Goal: Task Accomplishment & Management: Complete application form

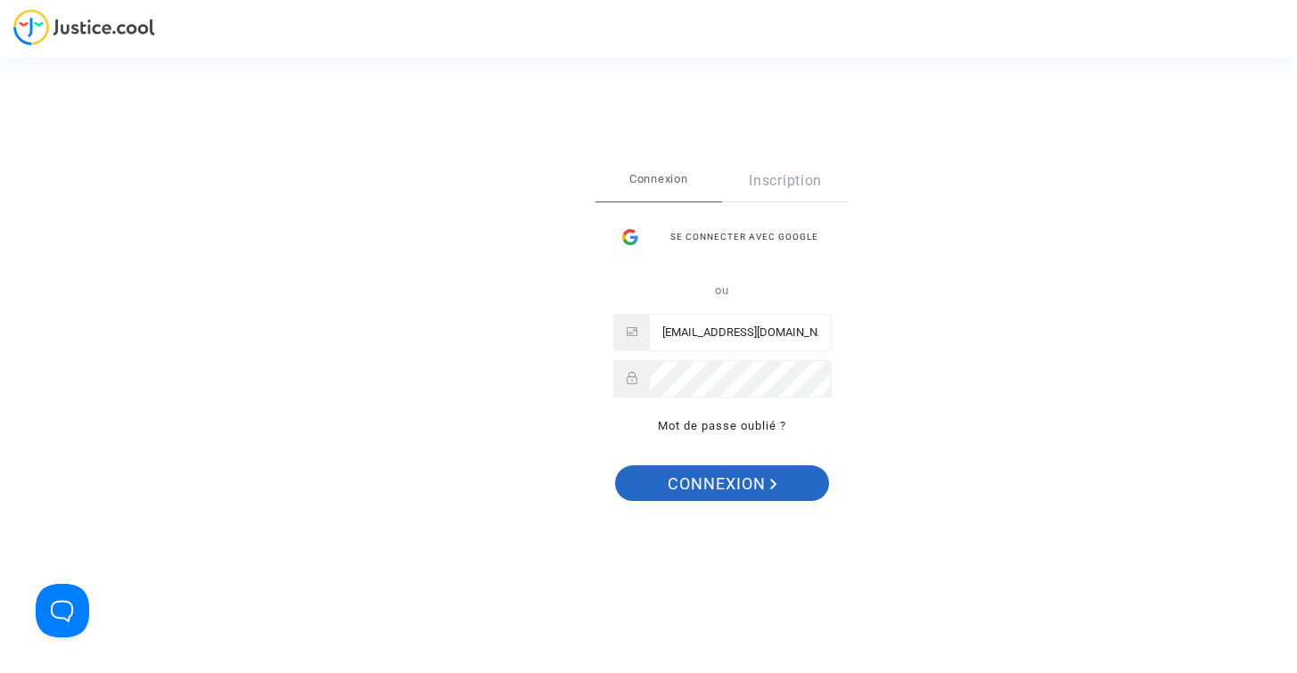
click at [706, 477] on span "Connexion" at bounding box center [723, 483] width 110 height 37
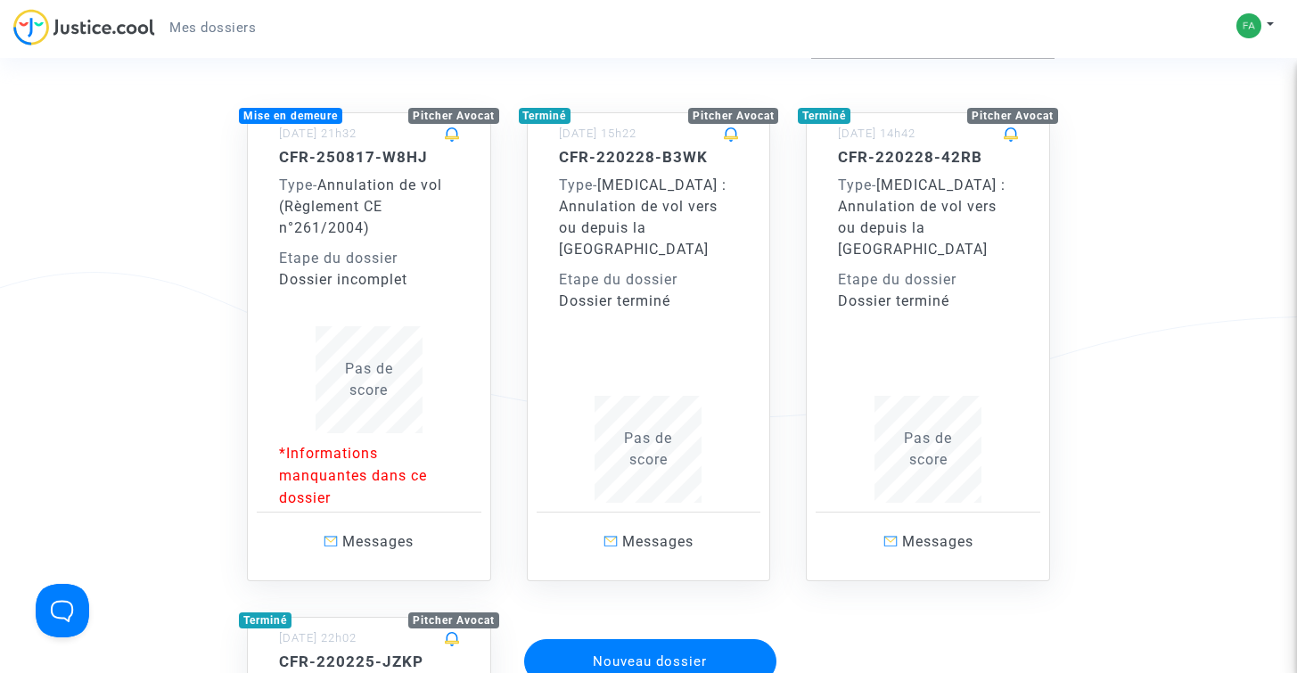
scroll to position [118, 0]
click at [307, 456] on p "*Informations manquantes dans ce dossier" at bounding box center [369, 476] width 180 height 67
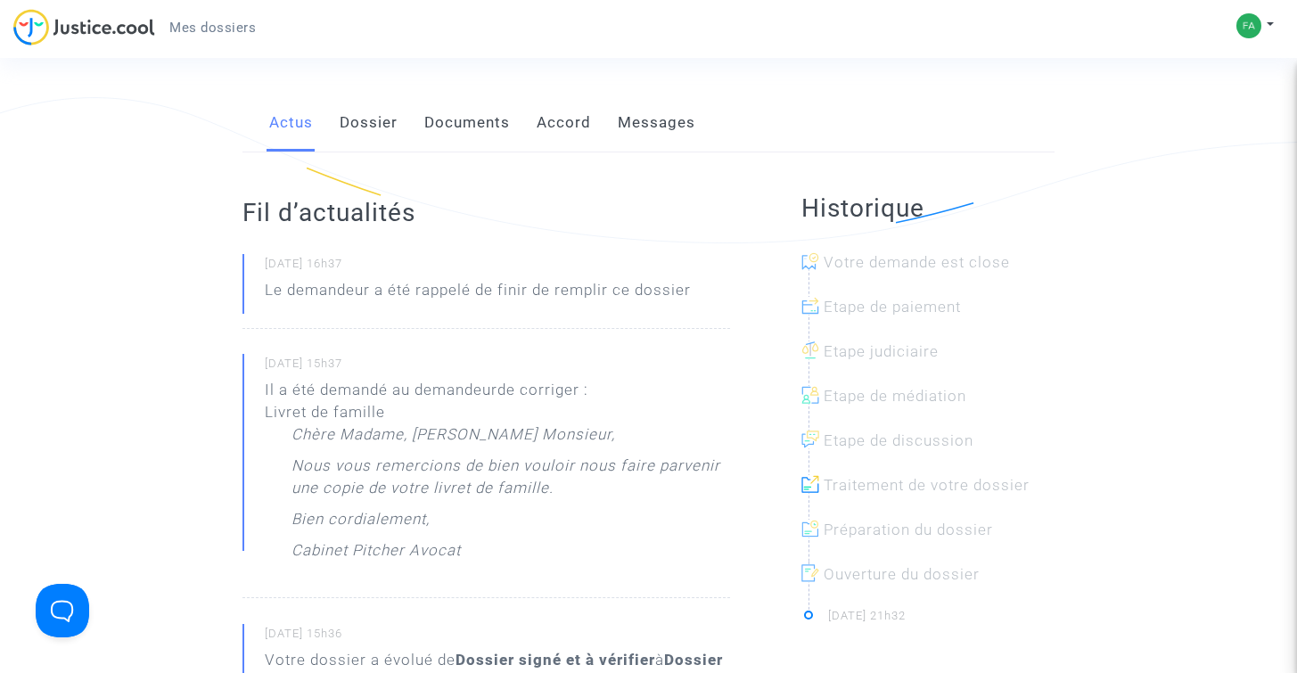
scroll to position [290, 0]
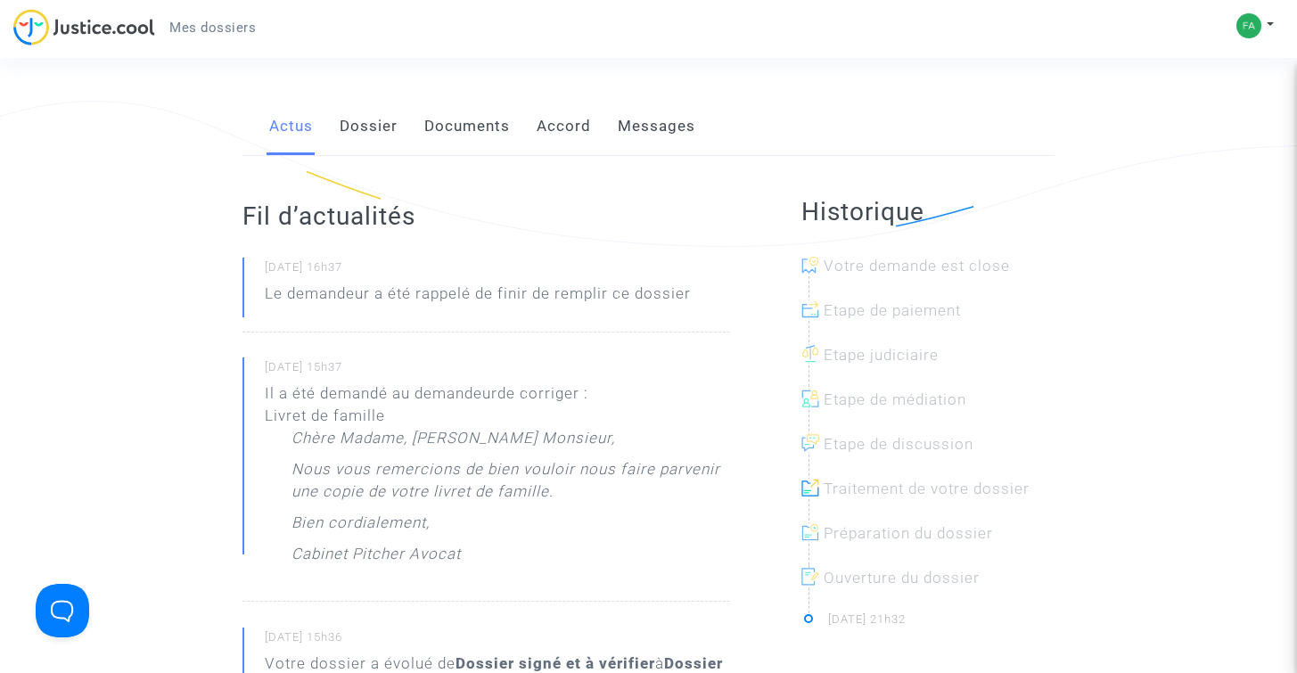
click at [636, 130] on link "Messages" at bounding box center [657, 126] width 78 height 59
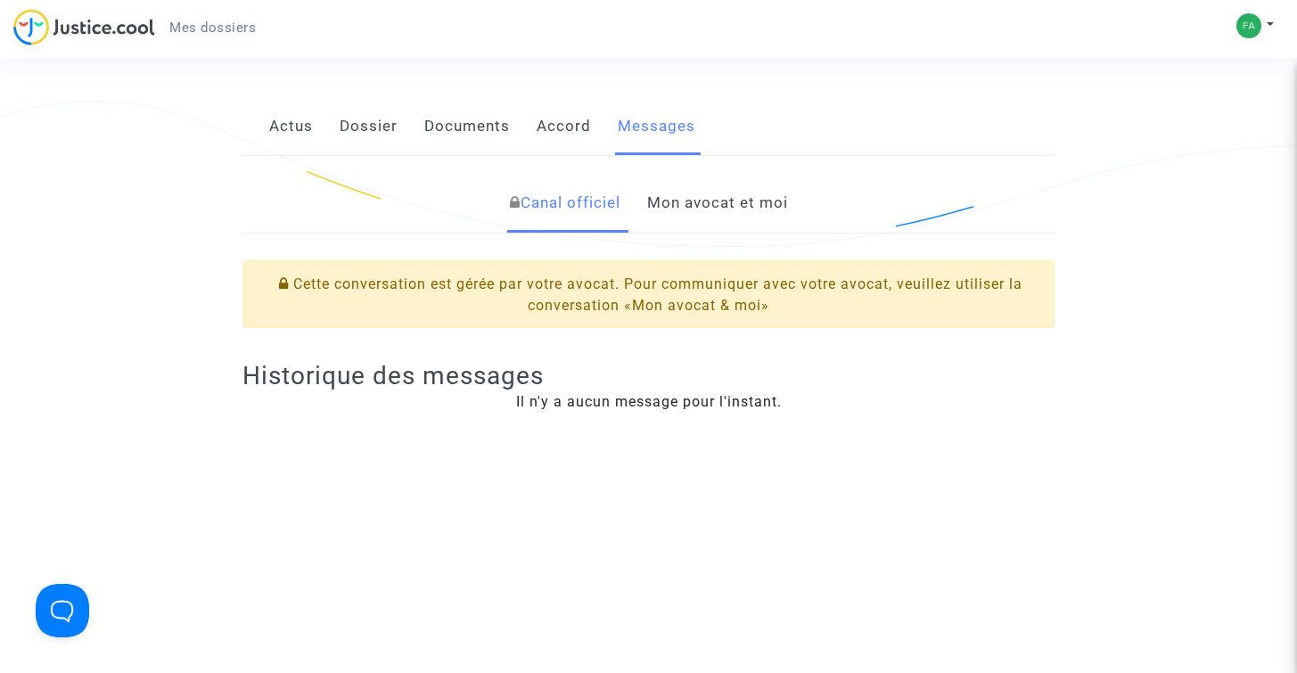
click at [686, 204] on link "Mon avocat et moi" at bounding box center [717, 203] width 141 height 59
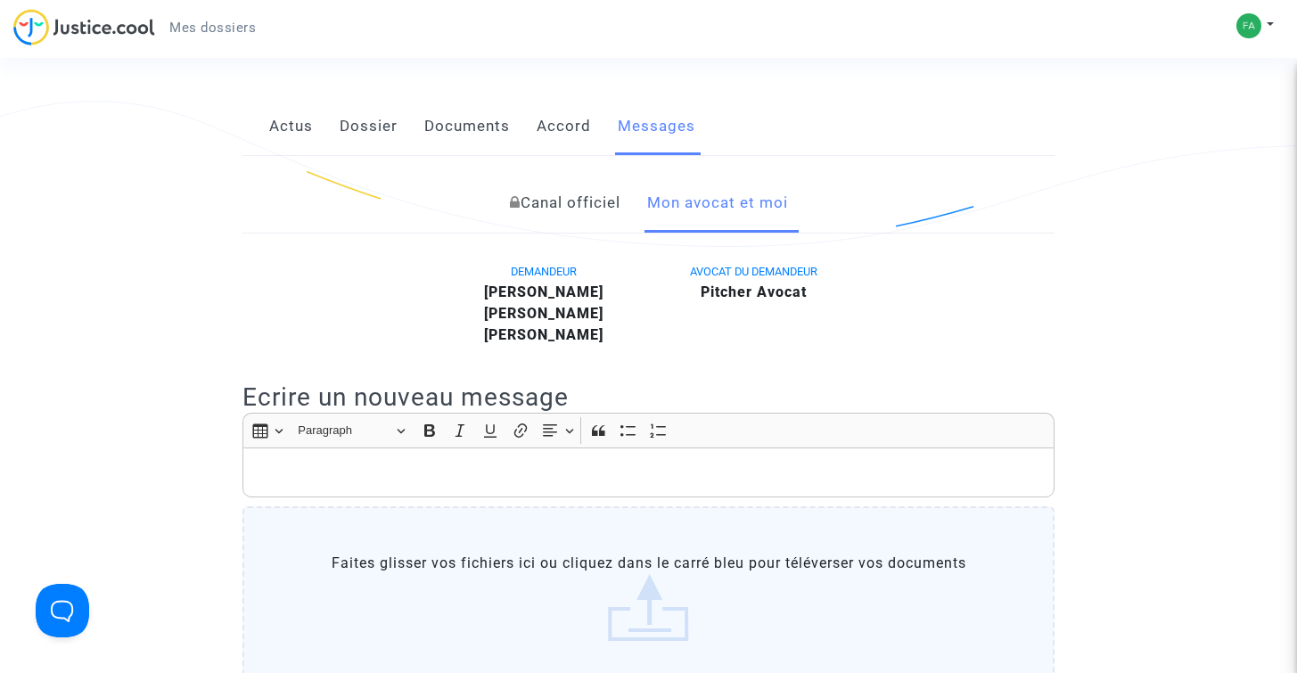
click at [449, 484] on p "Rich Text Editor, main" at bounding box center [649, 473] width 794 height 22
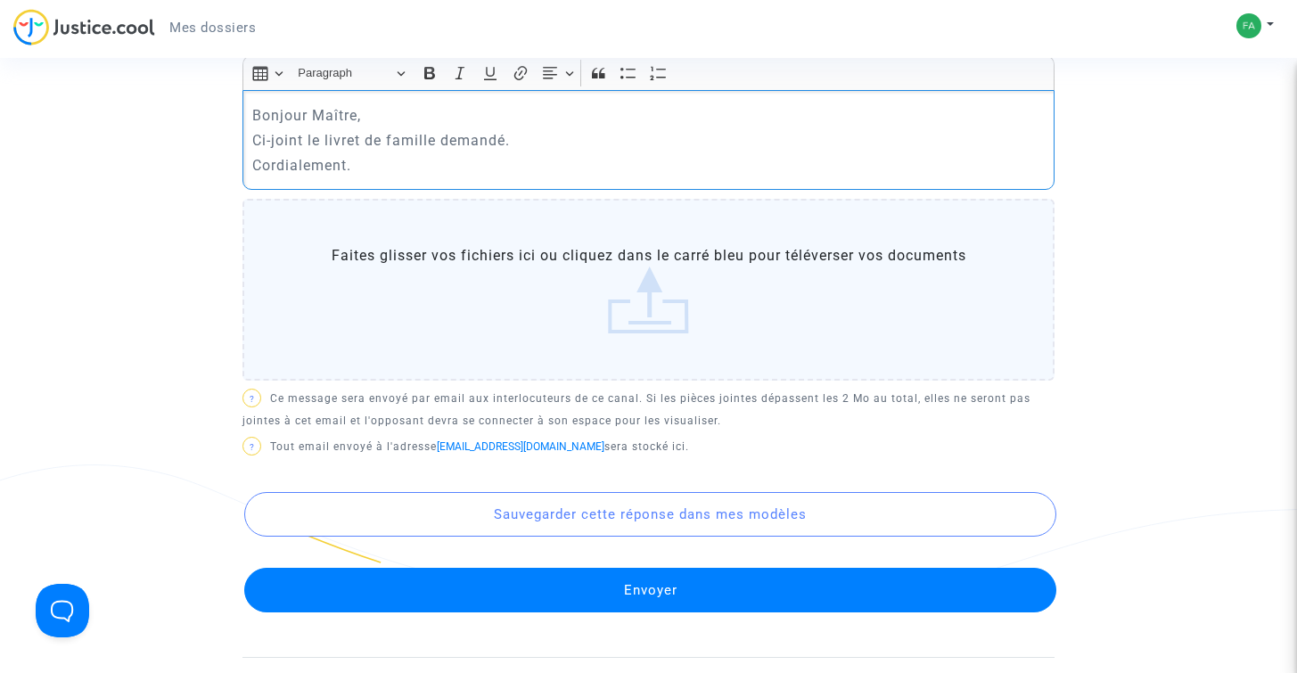
scroll to position [658, 0]
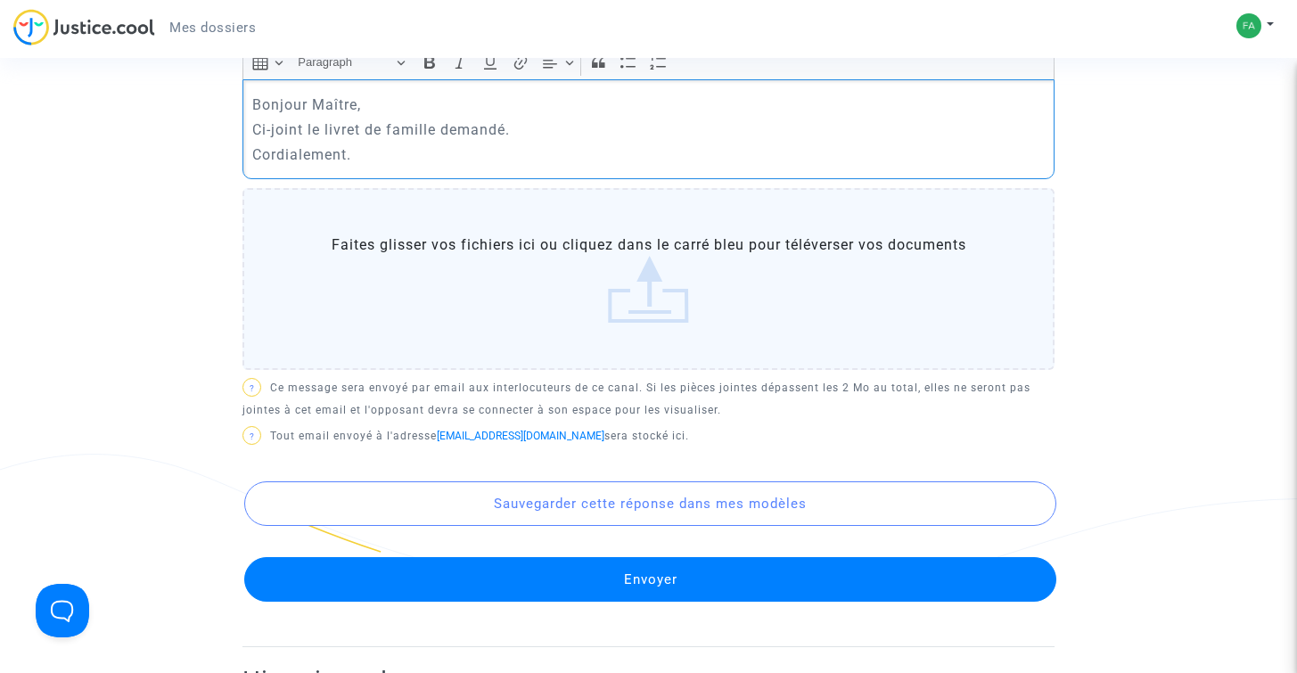
click at [650, 329] on label "Faites glisser vos fichiers ici ou cliquez dans le carré bleu pour téléverser v…" at bounding box center [649, 279] width 812 height 182
click at [0, 0] on input "Faites glisser vos fichiers ici ou cliquez dans le carré bleu pour téléverser v…" at bounding box center [0, 0] width 0 height 0
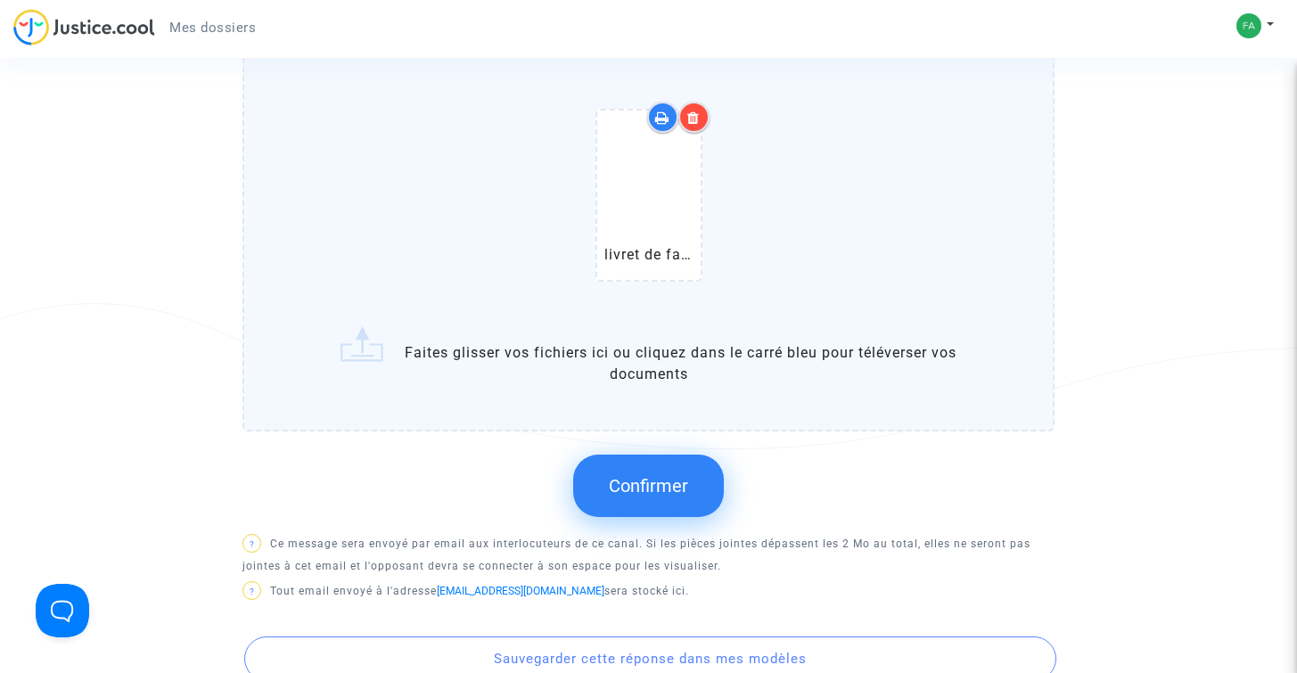
scroll to position [822, 0]
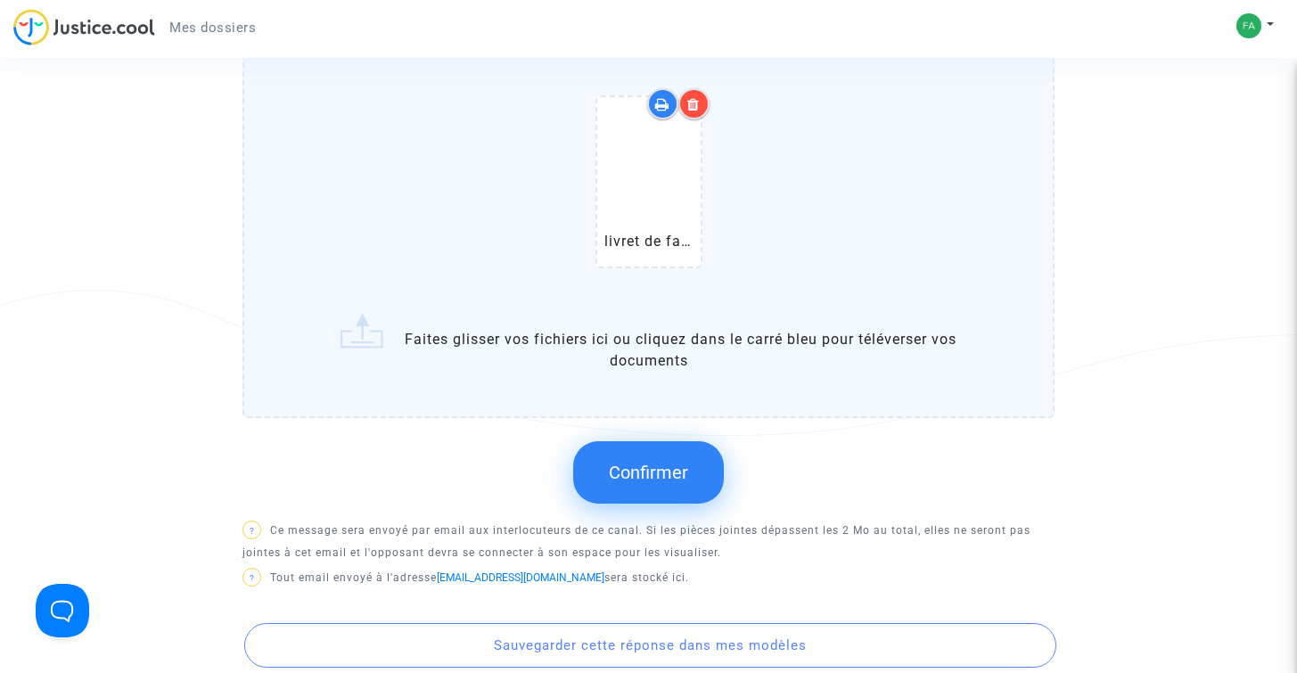
click at [662, 483] on span "Confirmer" at bounding box center [648, 472] width 79 height 21
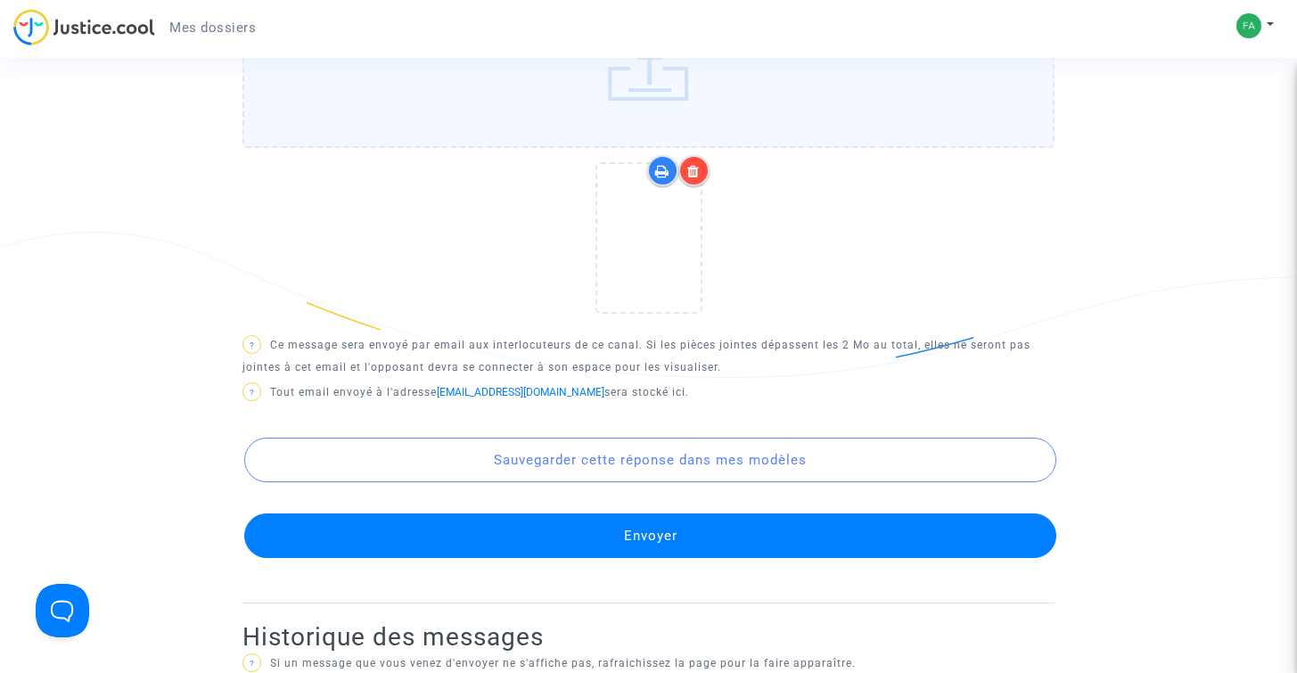
scroll to position [888, 0]
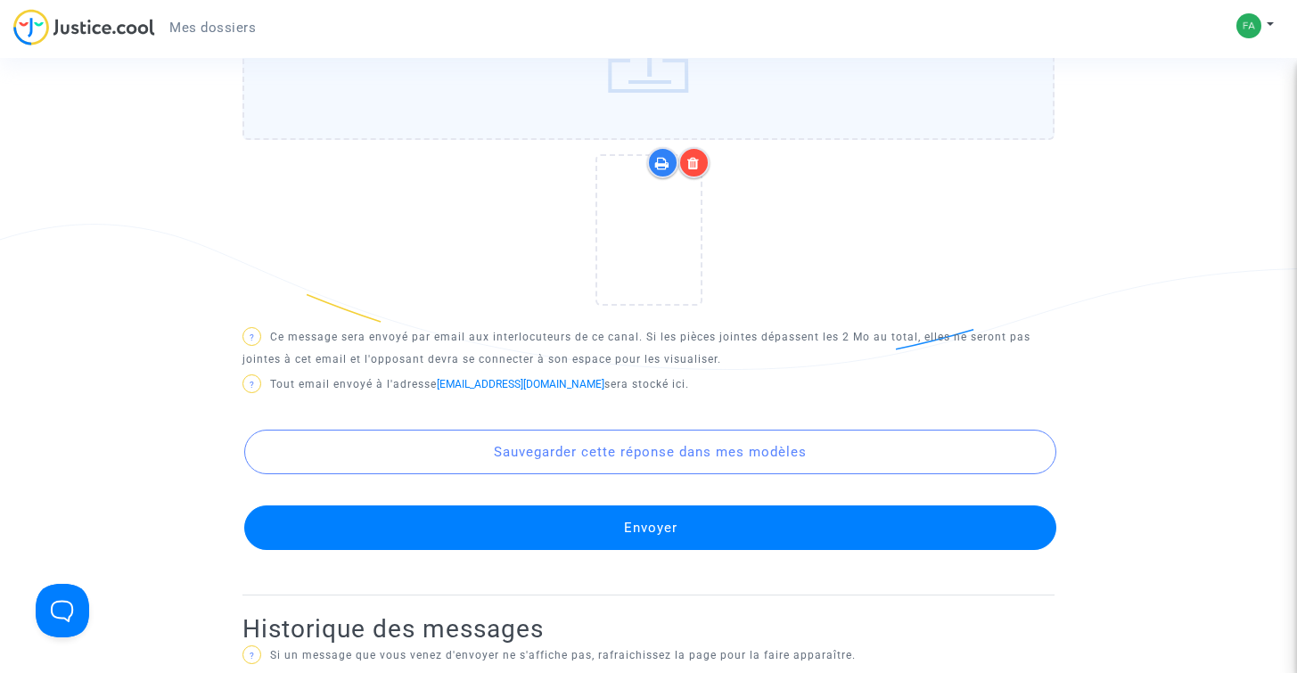
click at [642, 542] on button "Envoyer" at bounding box center [650, 528] width 812 height 45
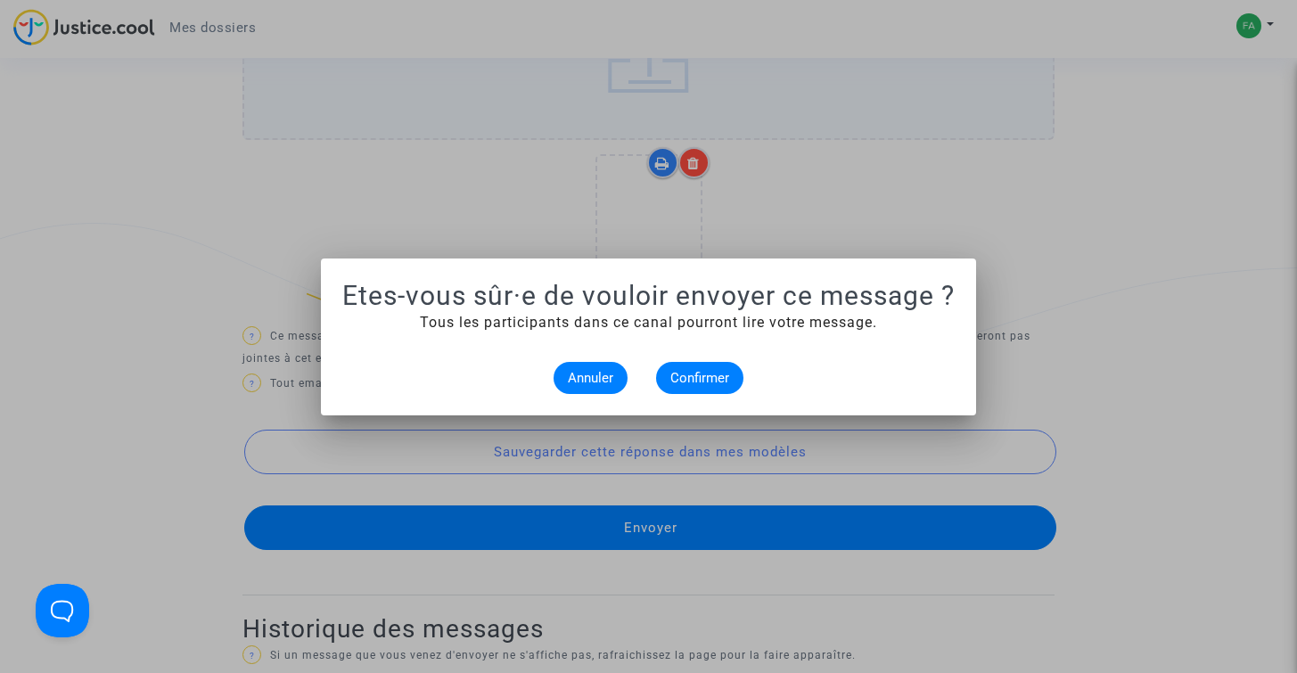
scroll to position [0, 0]
click at [706, 379] on span "Confirmer" at bounding box center [700, 378] width 59 height 16
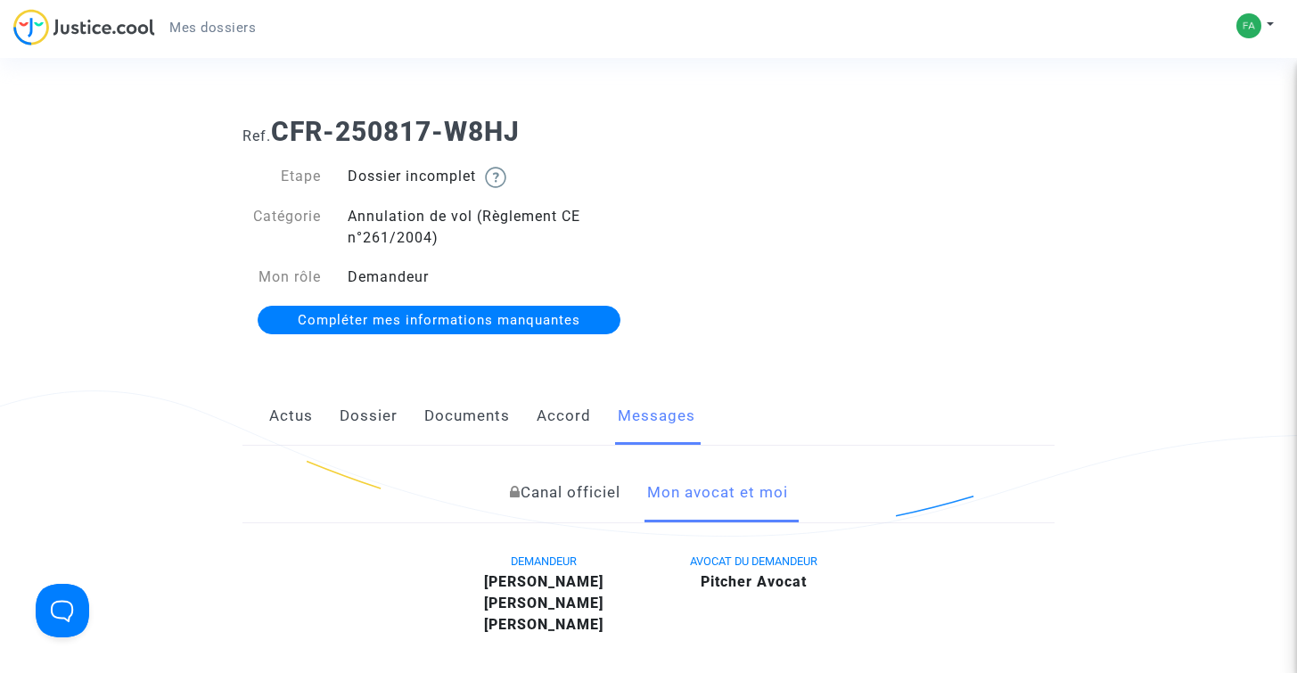
click at [204, 33] on span "Mes dossiers" at bounding box center [212, 28] width 86 height 16
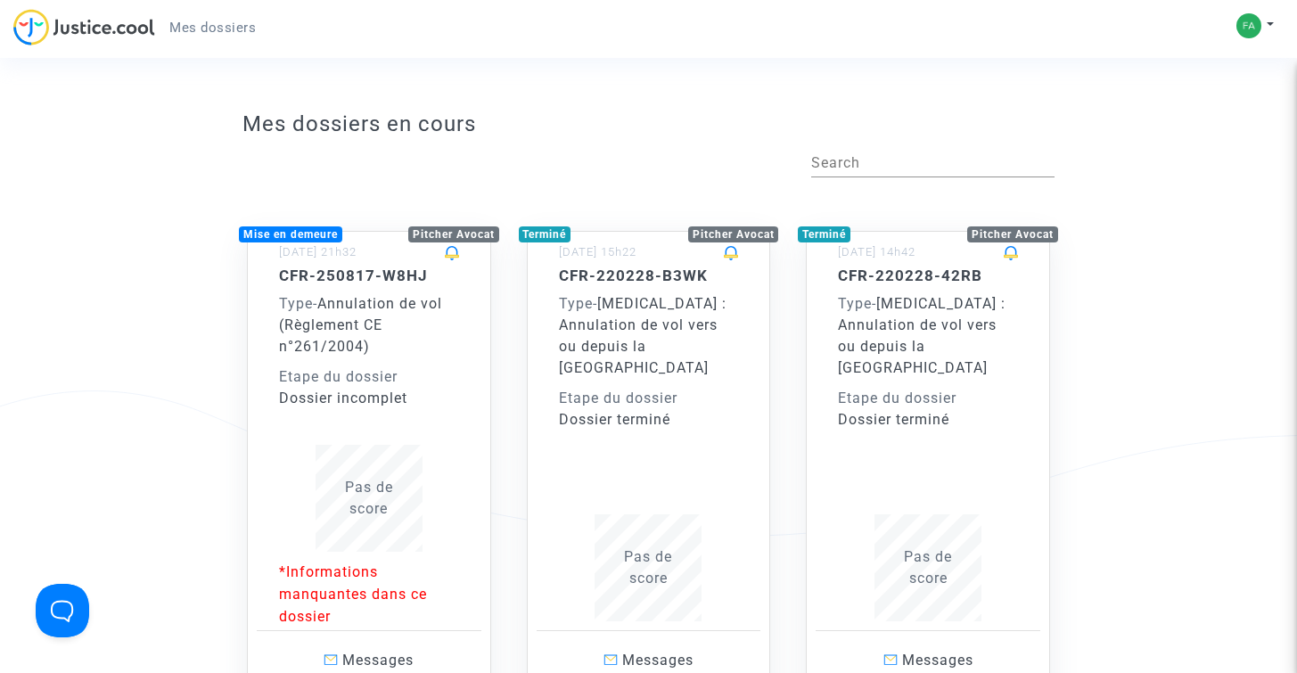
click at [318, 598] on p "*Informations manquantes dans ce dossier" at bounding box center [369, 594] width 180 height 67
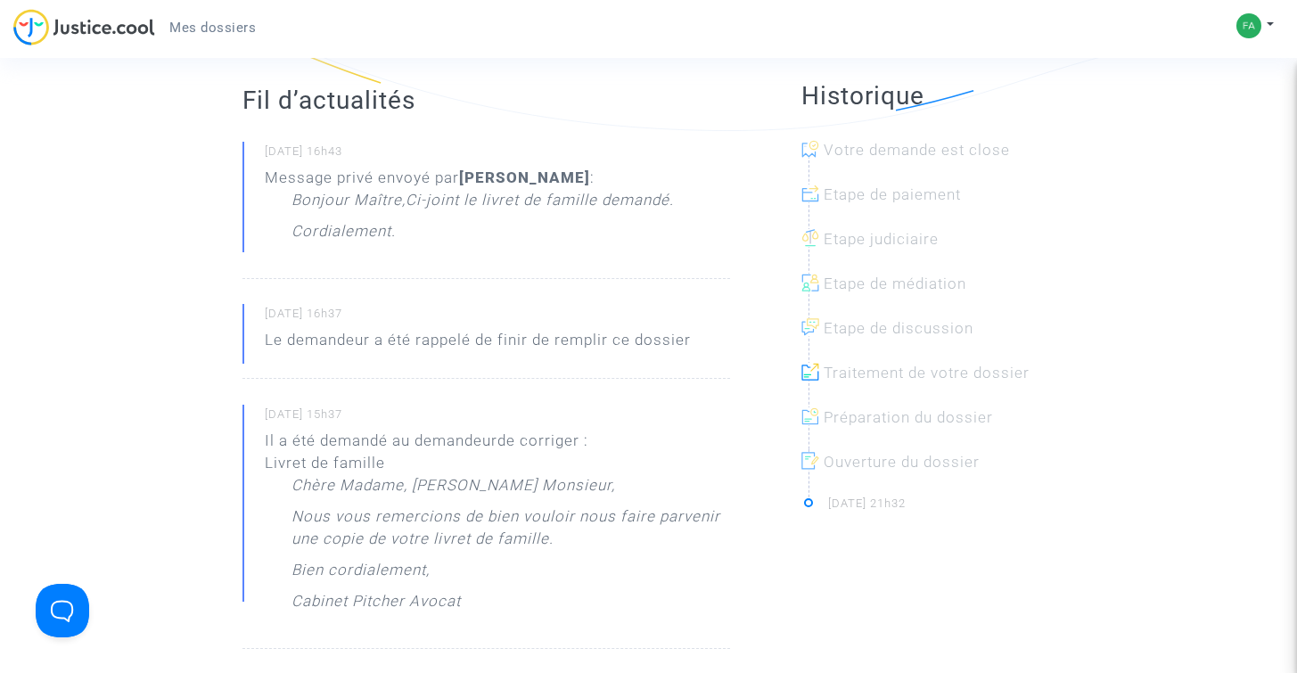
scroll to position [198, 0]
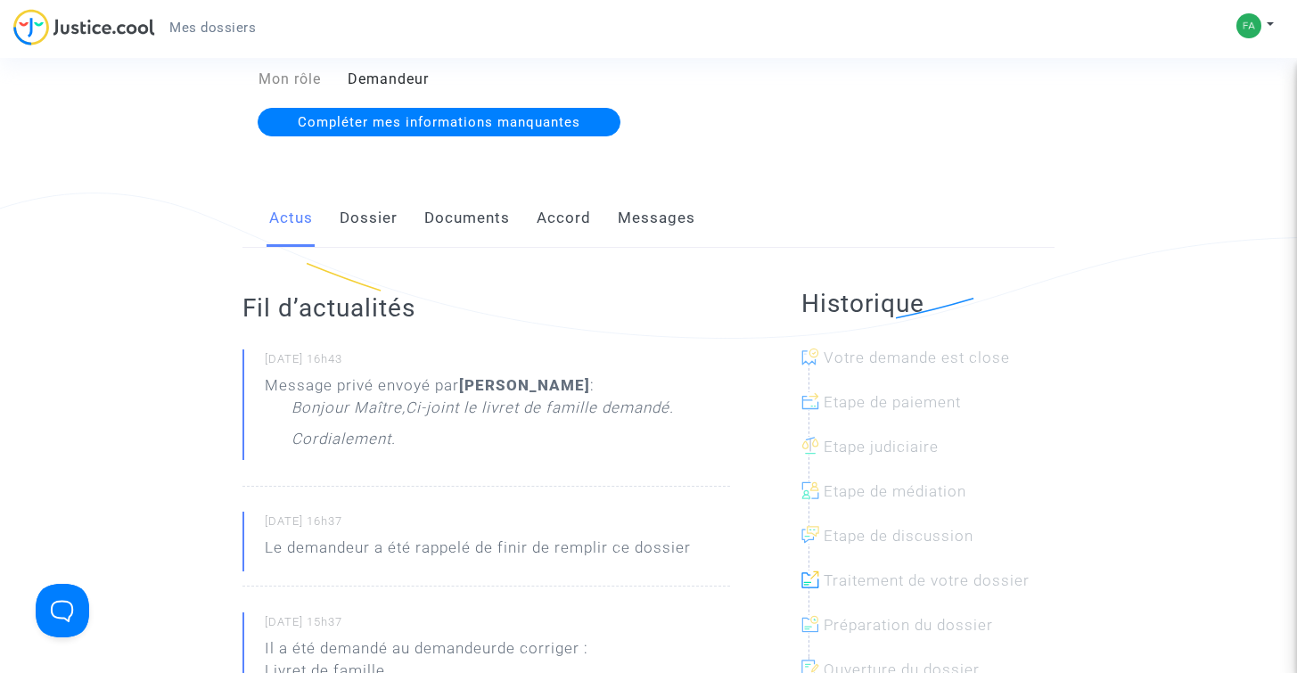
click at [481, 126] on span "Compléter mes informations manquantes" at bounding box center [439, 122] width 283 height 16
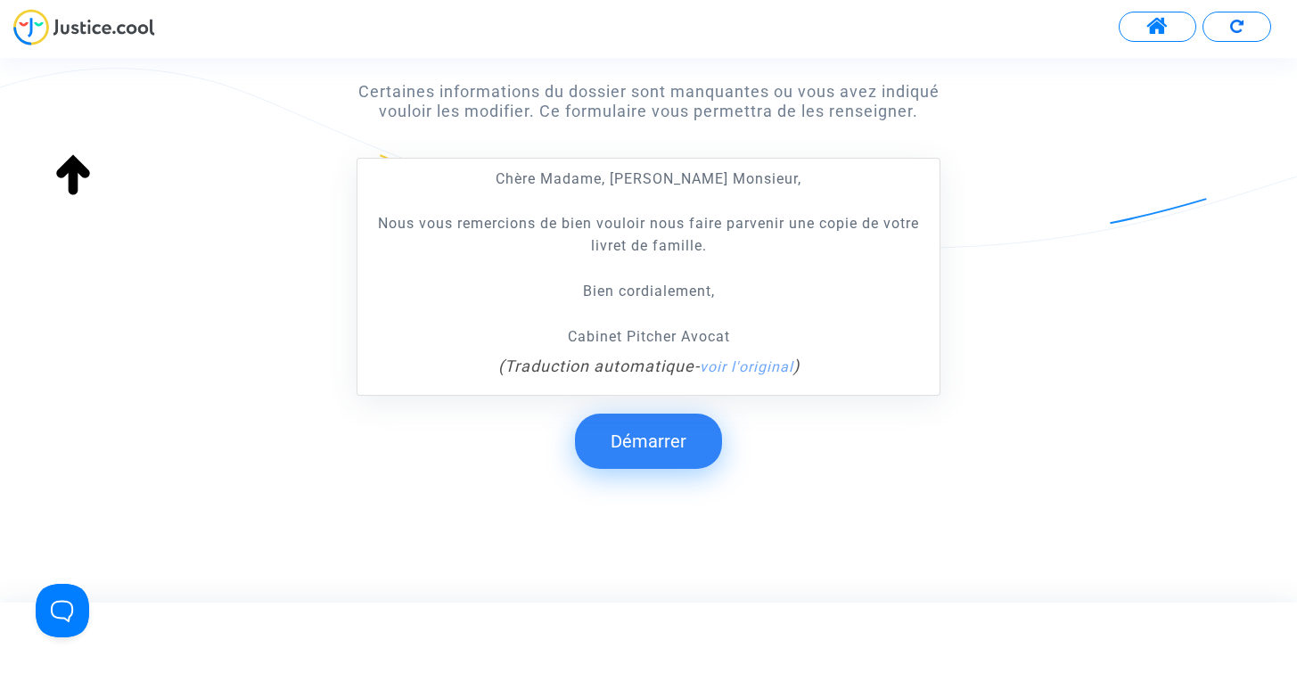
scroll to position [322, 0]
click at [631, 448] on button "Démarrer" at bounding box center [648, 441] width 147 height 55
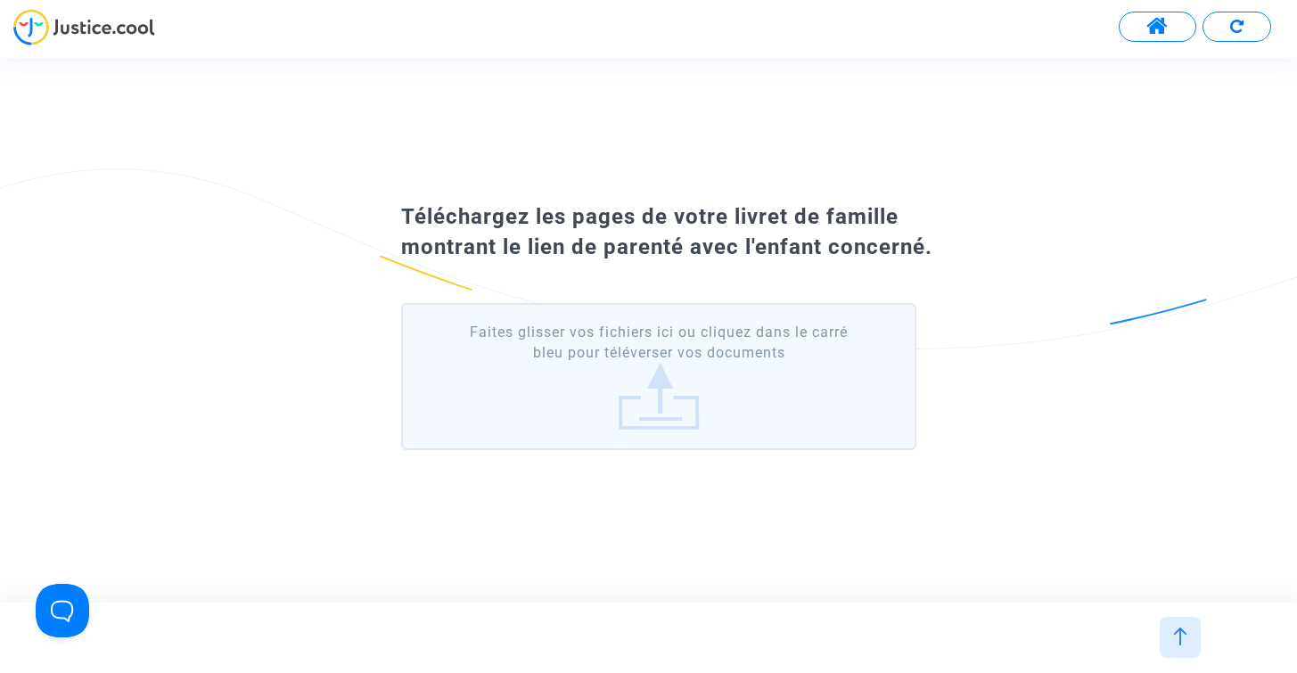
click at [656, 416] on label "Faites glisser vos fichiers ici ou cliquez dans le carré bleu pour téléverser v…" at bounding box center [658, 376] width 515 height 147
click at [0, 0] on input "Faites glisser vos fichiers ici ou cliquez dans le carré bleu pour téléverser v…" at bounding box center [0, 0] width 0 height 0
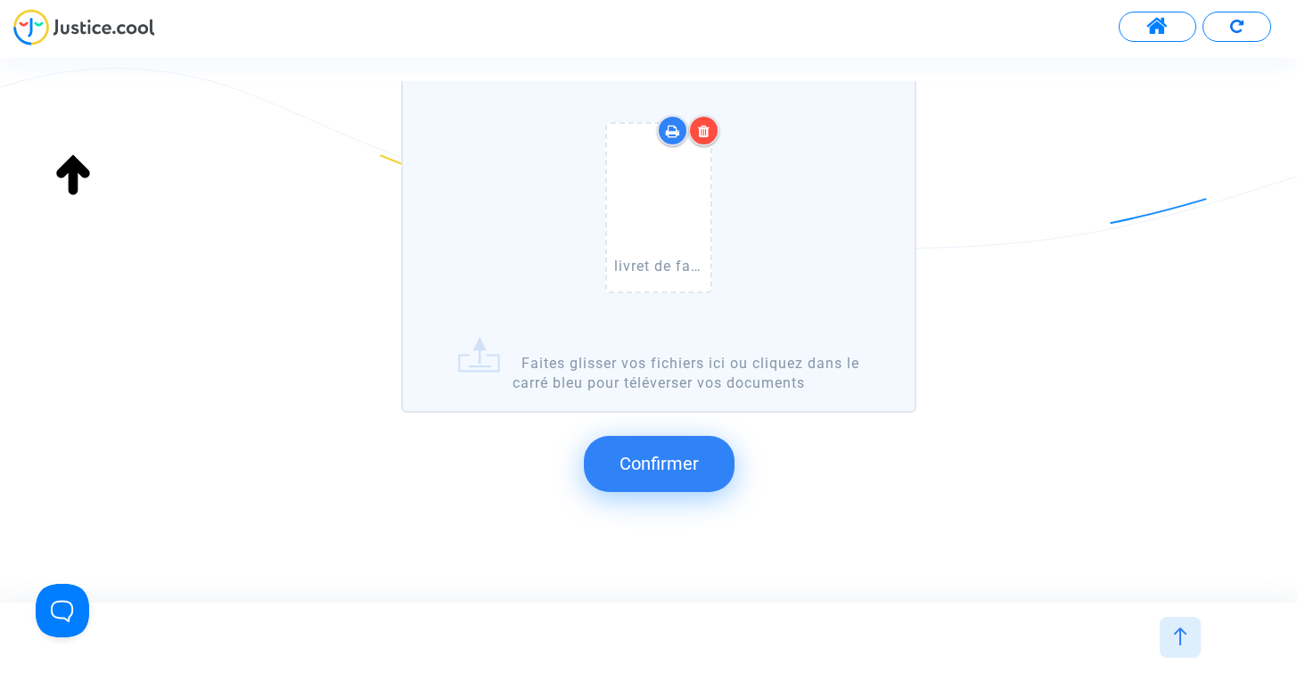
scroll to position [194, 0]
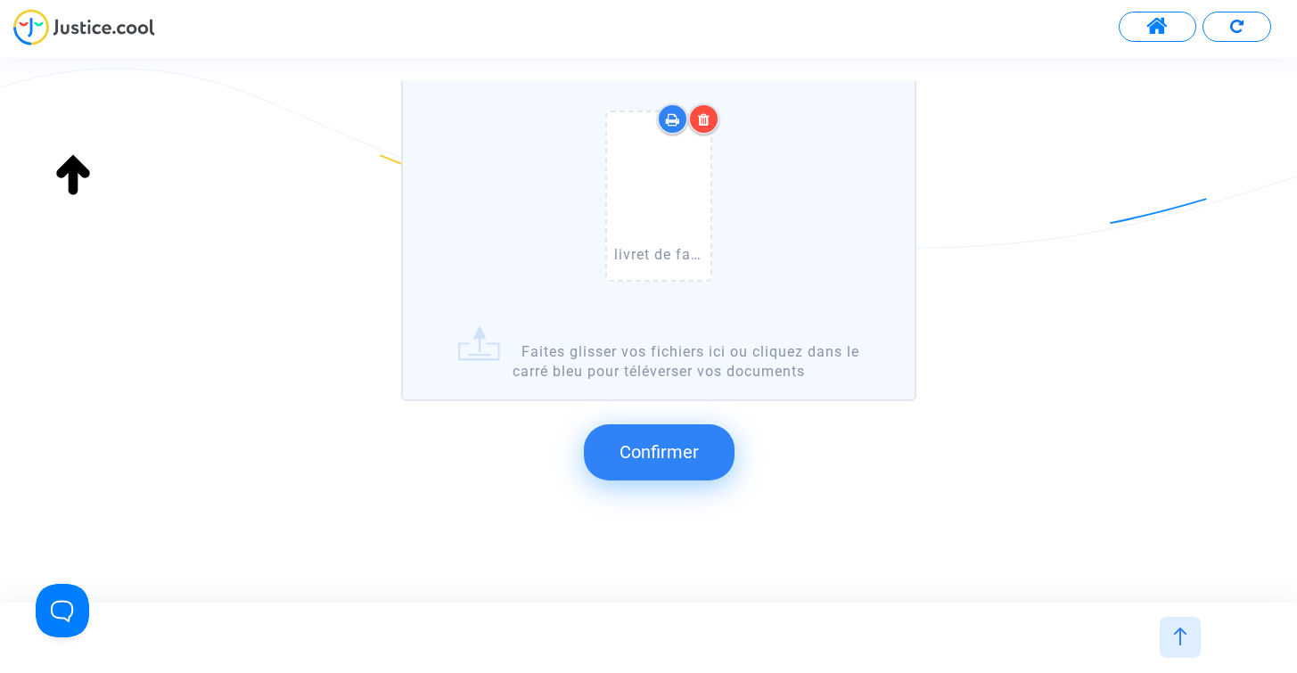
click at [687, 445] on span "Confirmer" at bounding box center [659, 451] width 79 height 21
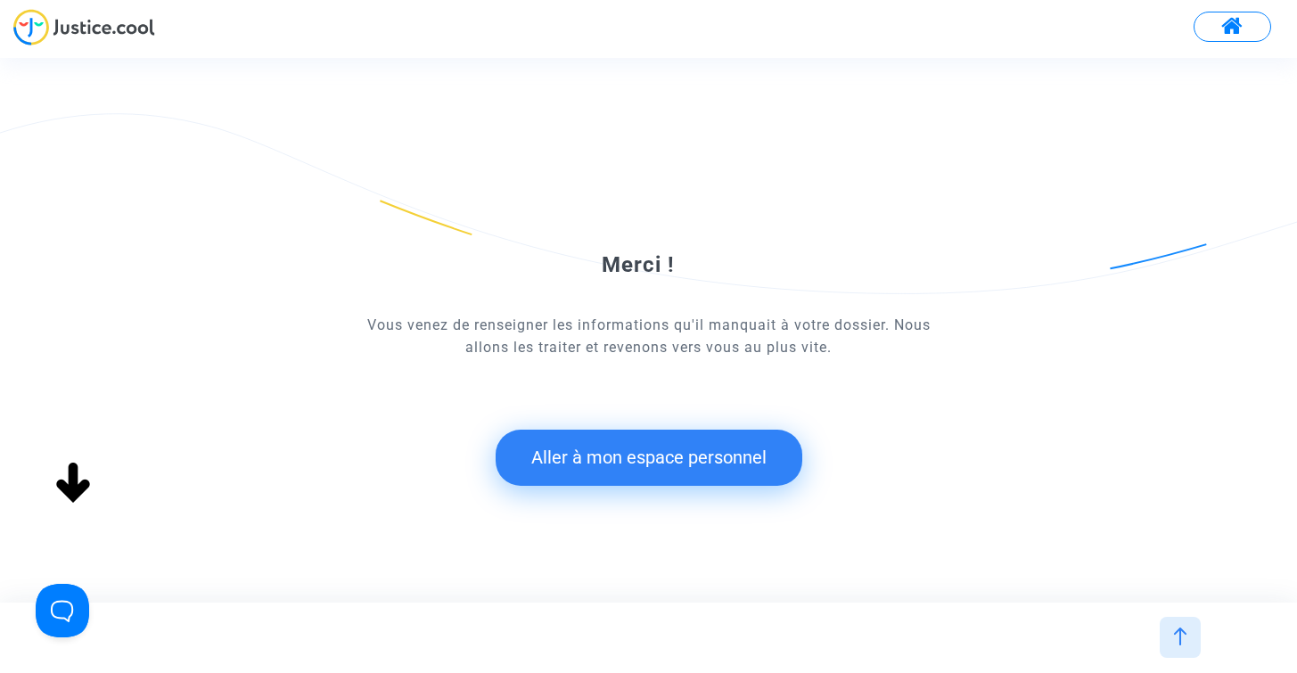
scroll to position [0, 0]
click at [573, 474] on button "Aller à mon espace personnel" at bounding box center [649, 457] width 307 height 55
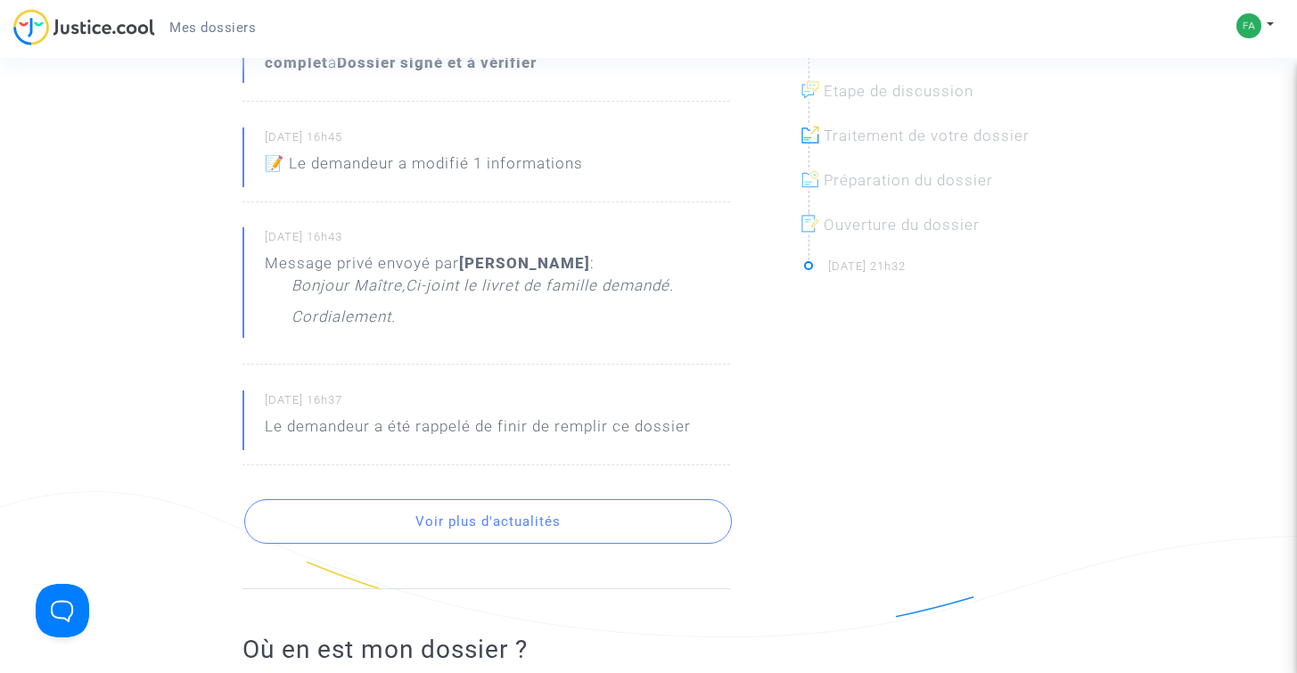
scroll to position [631, 0]
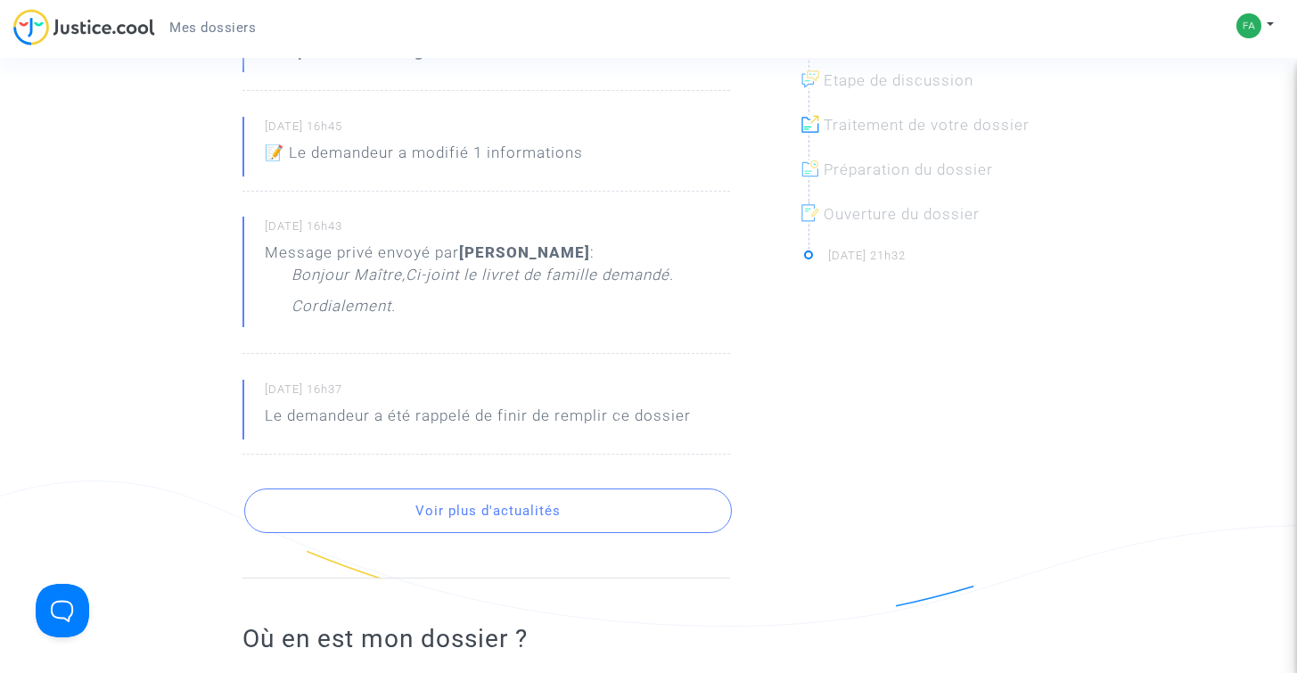
click at [501, 510] on button "Voir plus d'actualités" at bounding box center [488, 511] width 488 height 45
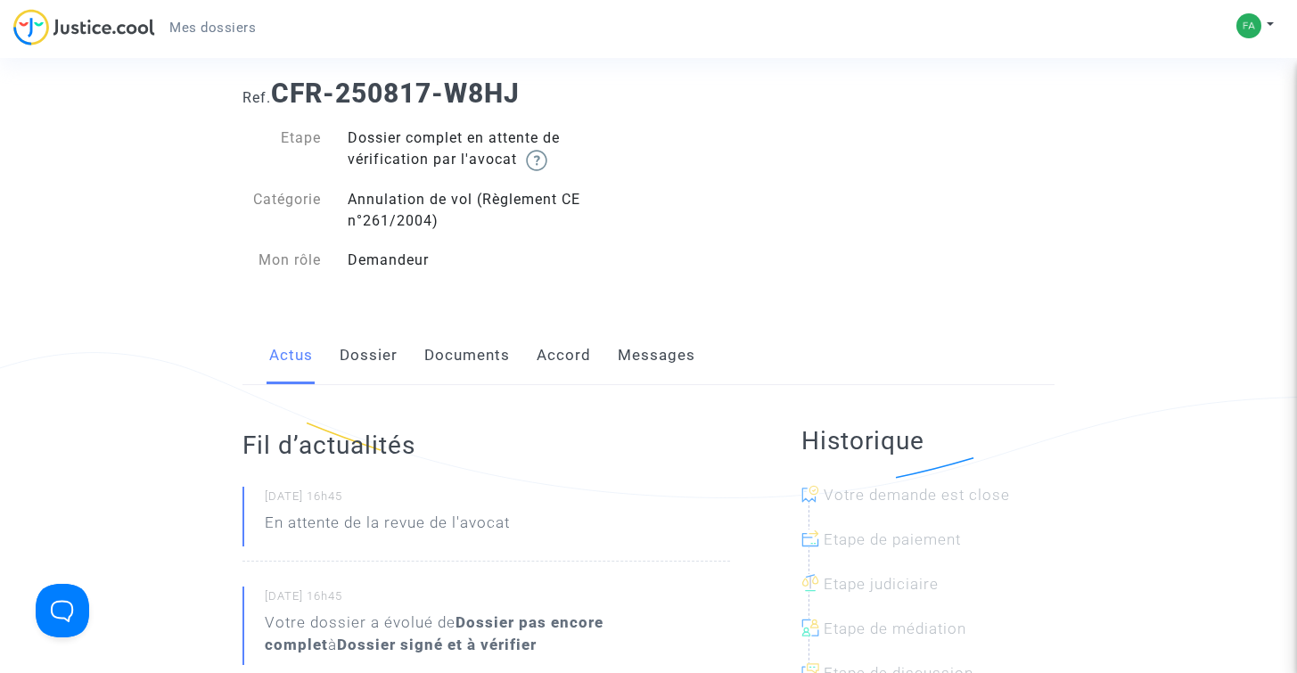
scroll to position [0, 0]
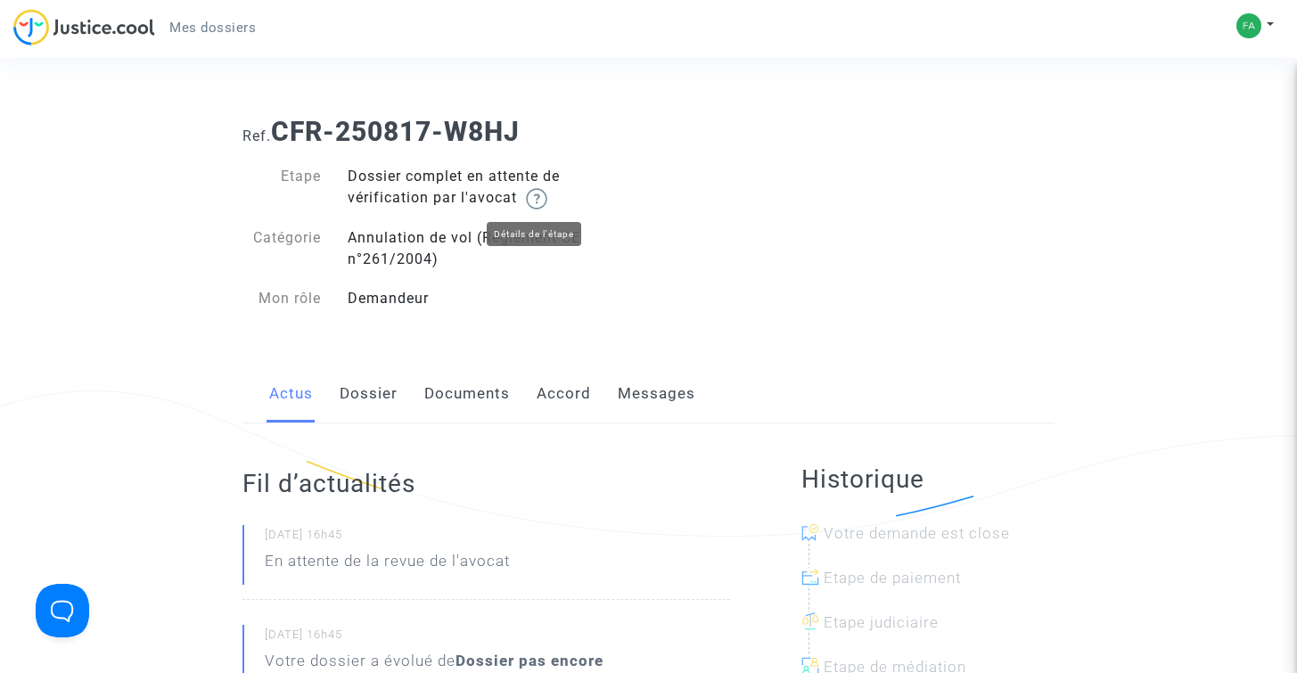
click at [543, 195] on img at bounding box center [536, 198] width 21 height 21
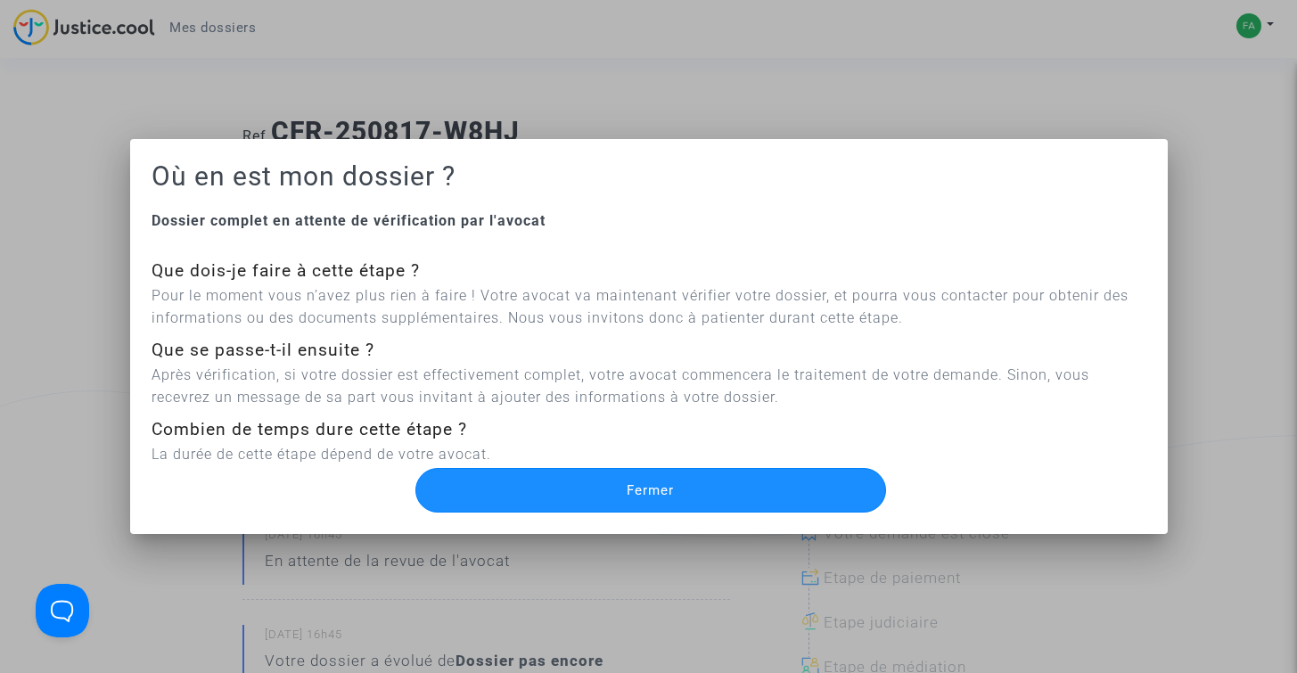
click at [658, 488] on span "Fermer" at bounding box center [650, 490] width 47 height 16
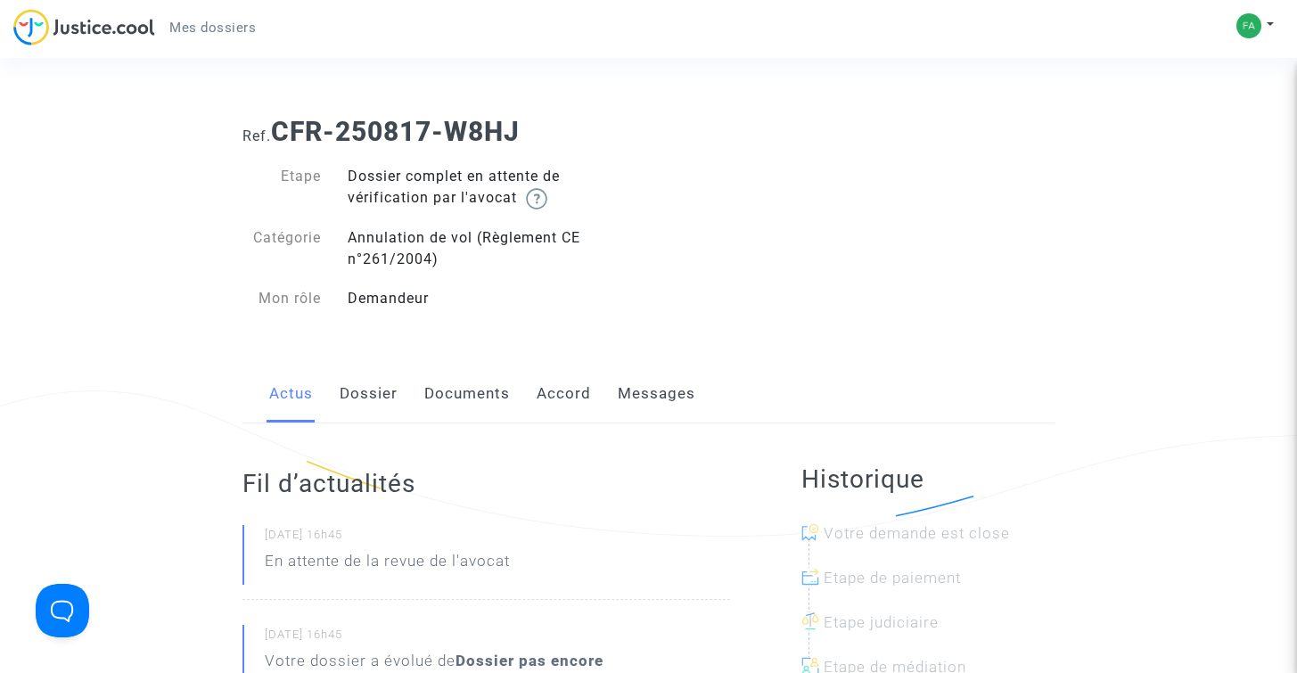
click at [196, 27] on span "Mes dossiers" at bounding box center [212, 28] width 86 height 16
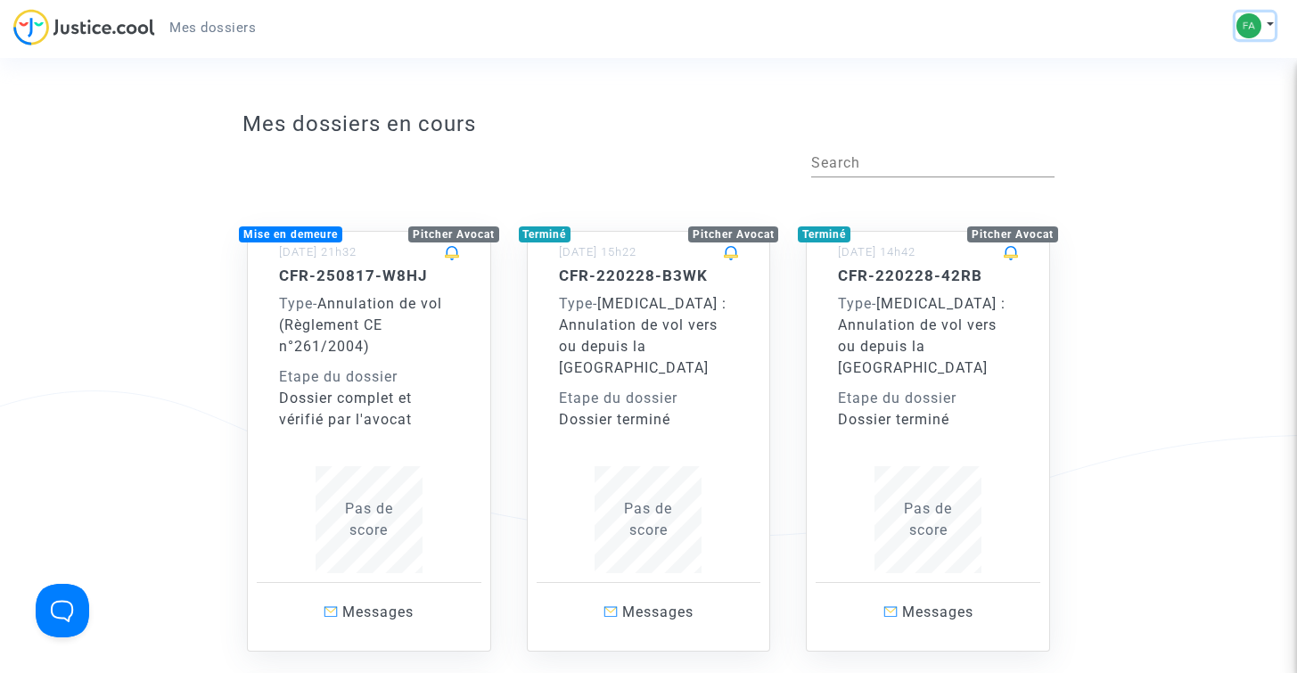
click at [1247, 34] on img at bounding box center [1249, 25] width 25 height 25
click at [1168, 124] on link "Déconnexion" at bounding box center [1203, 120] width 141 height 29
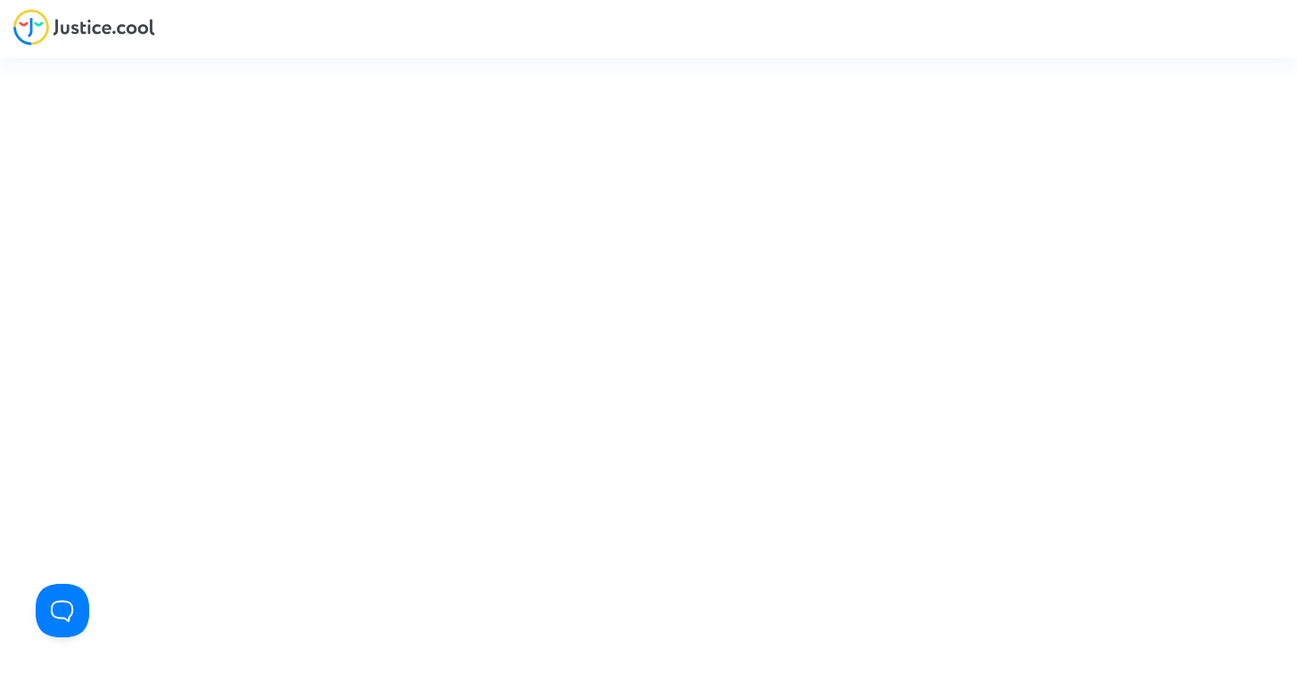
type input "[EMAIL_ADDRESS][DOMAIN_NAME]"
